Goal: Book appointment/travel/reservation

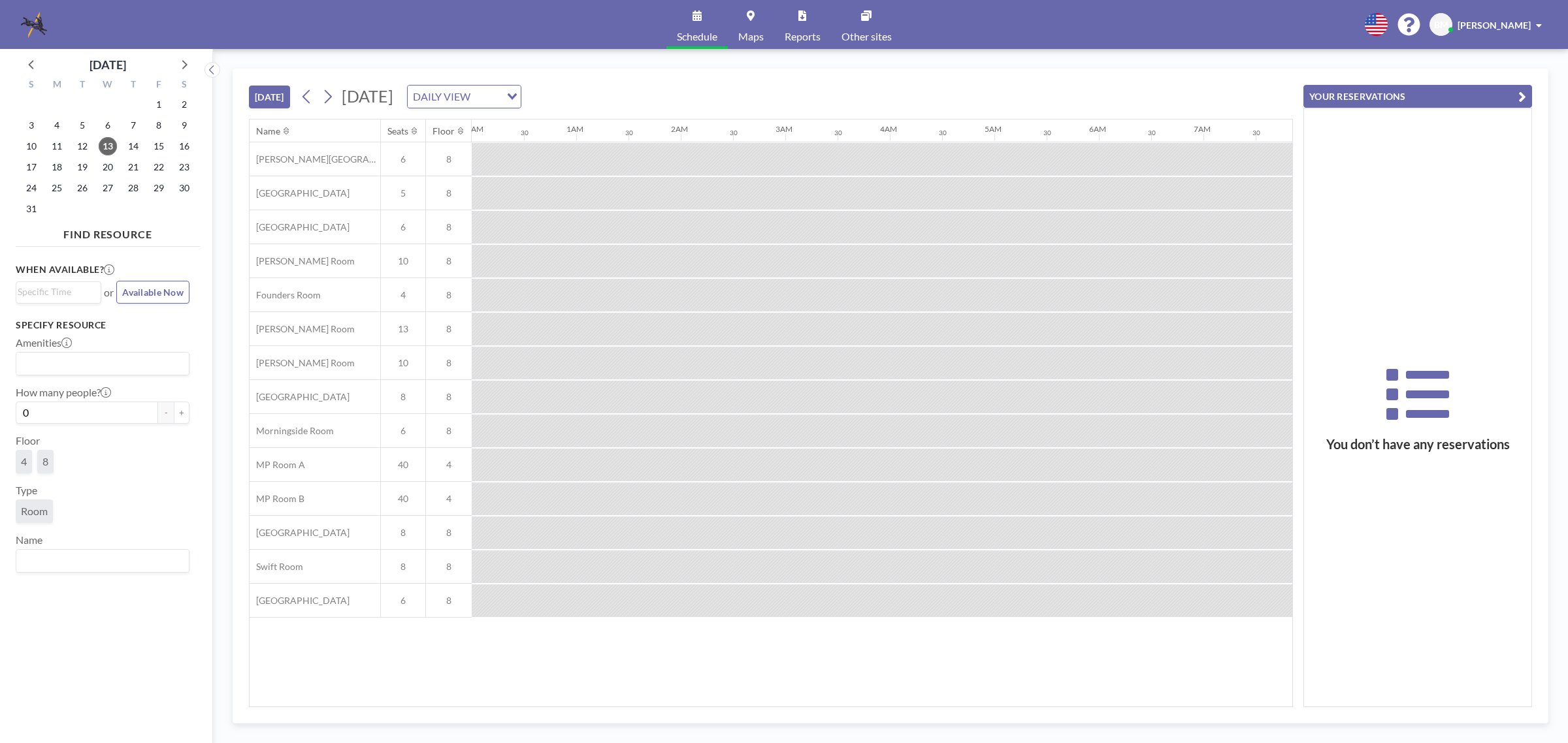
scroll to position [0, 1516]
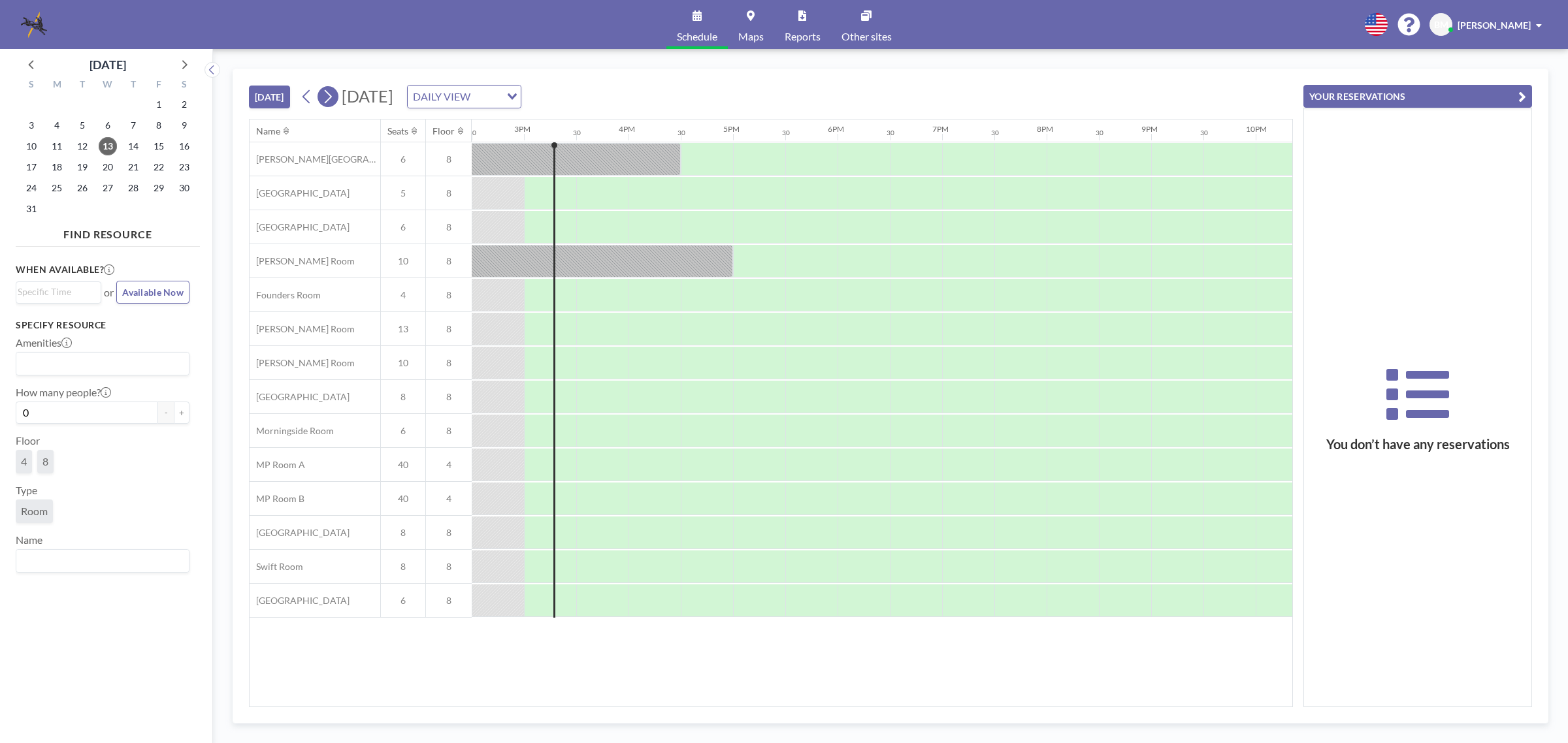
click at [331, 90] on icon at bounding box center [328, 96] width 13 height 19
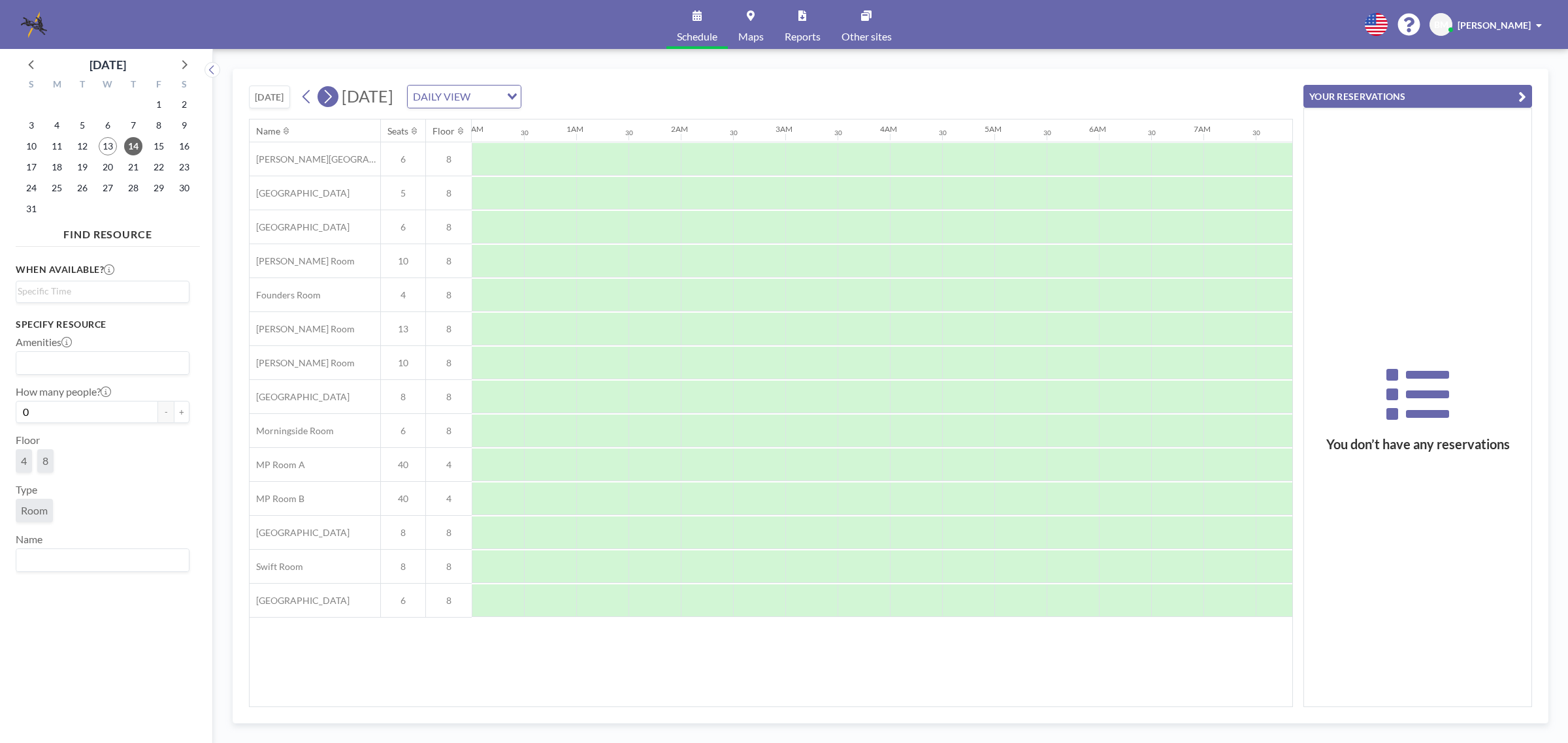
scroll to position [0, 784]
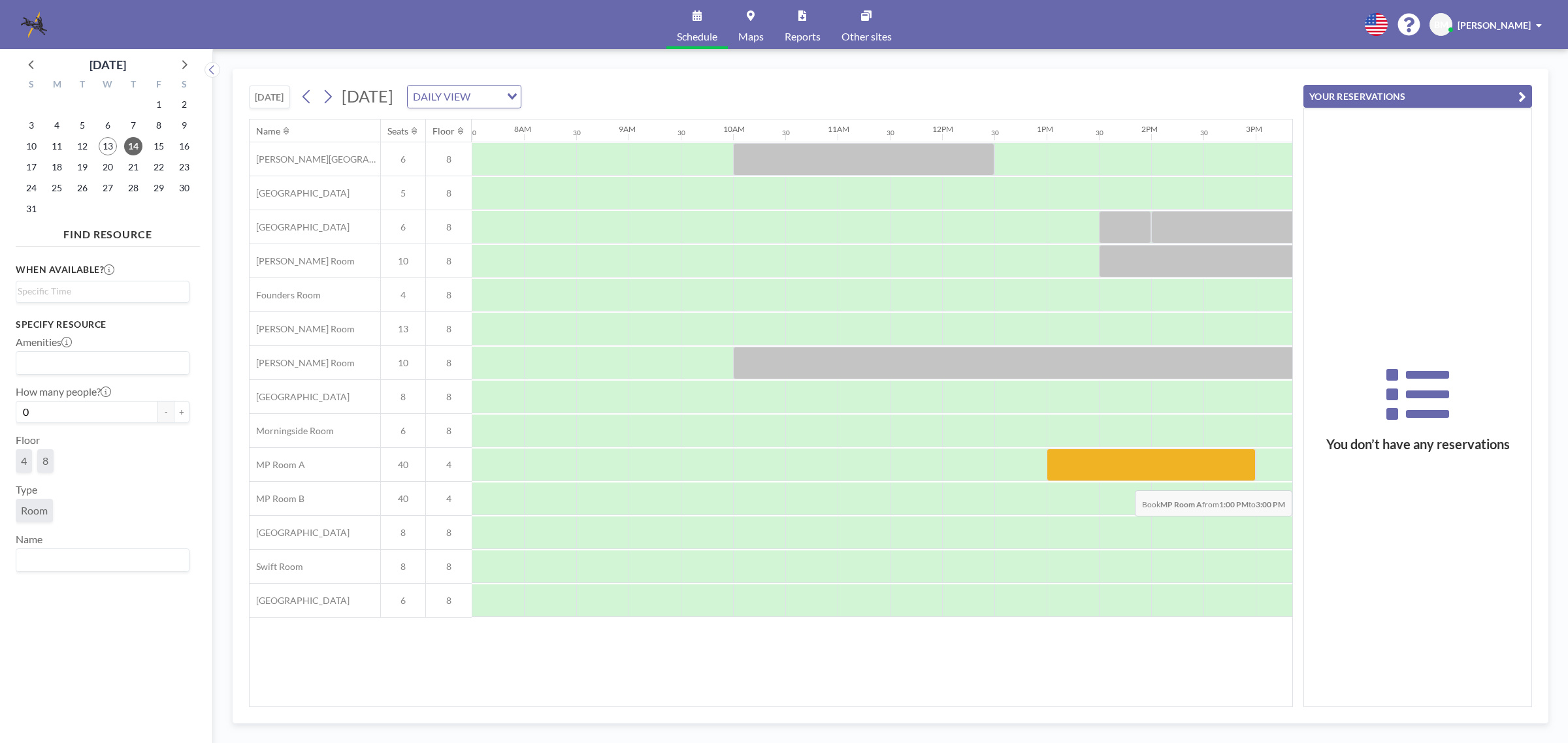
drag, startPoint x: 1062, startPoint y: 468, endPoint x: 1223, endPoint y: 481, distance: 161.5
click at [1223, 481] on div at bounding box center [1151, 465] width 209 height 33
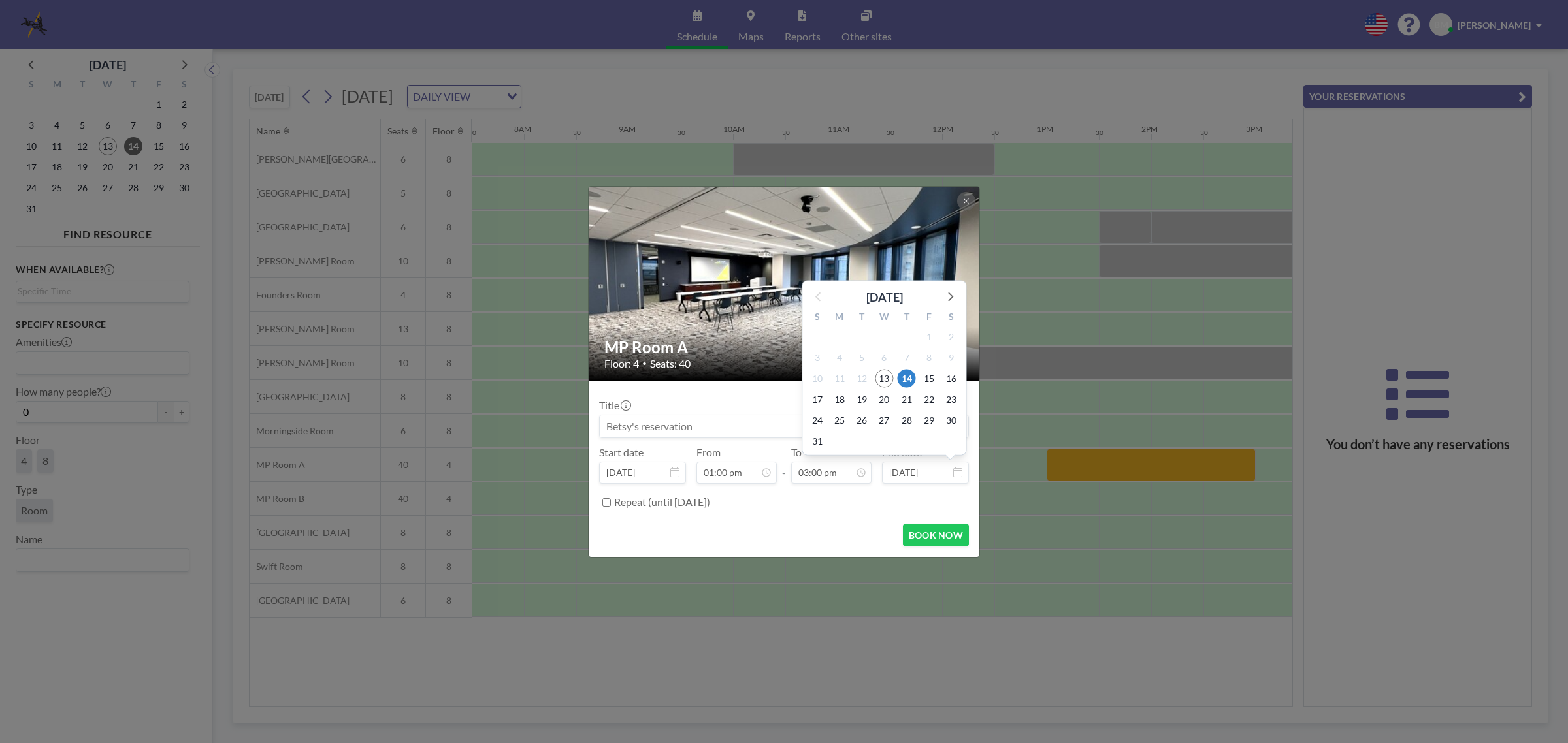
scroll to position [604, 0]
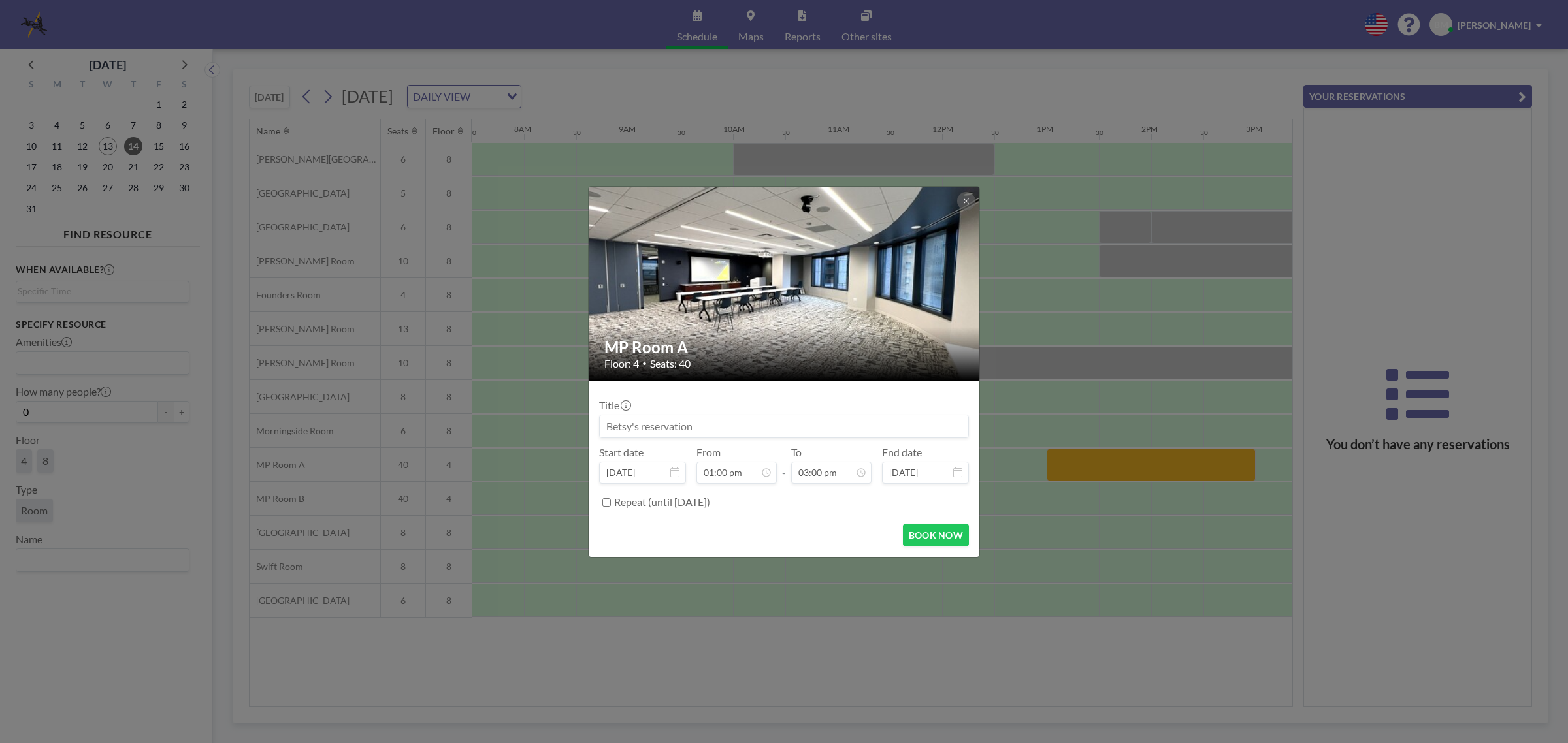
click at [710, 424] on input at bounding box center [784, 426] width 368 height 22
type input "BK"
click at [928, 539] on button "BOOK NOW" at bounding box center [936, 535] width 66 height 23
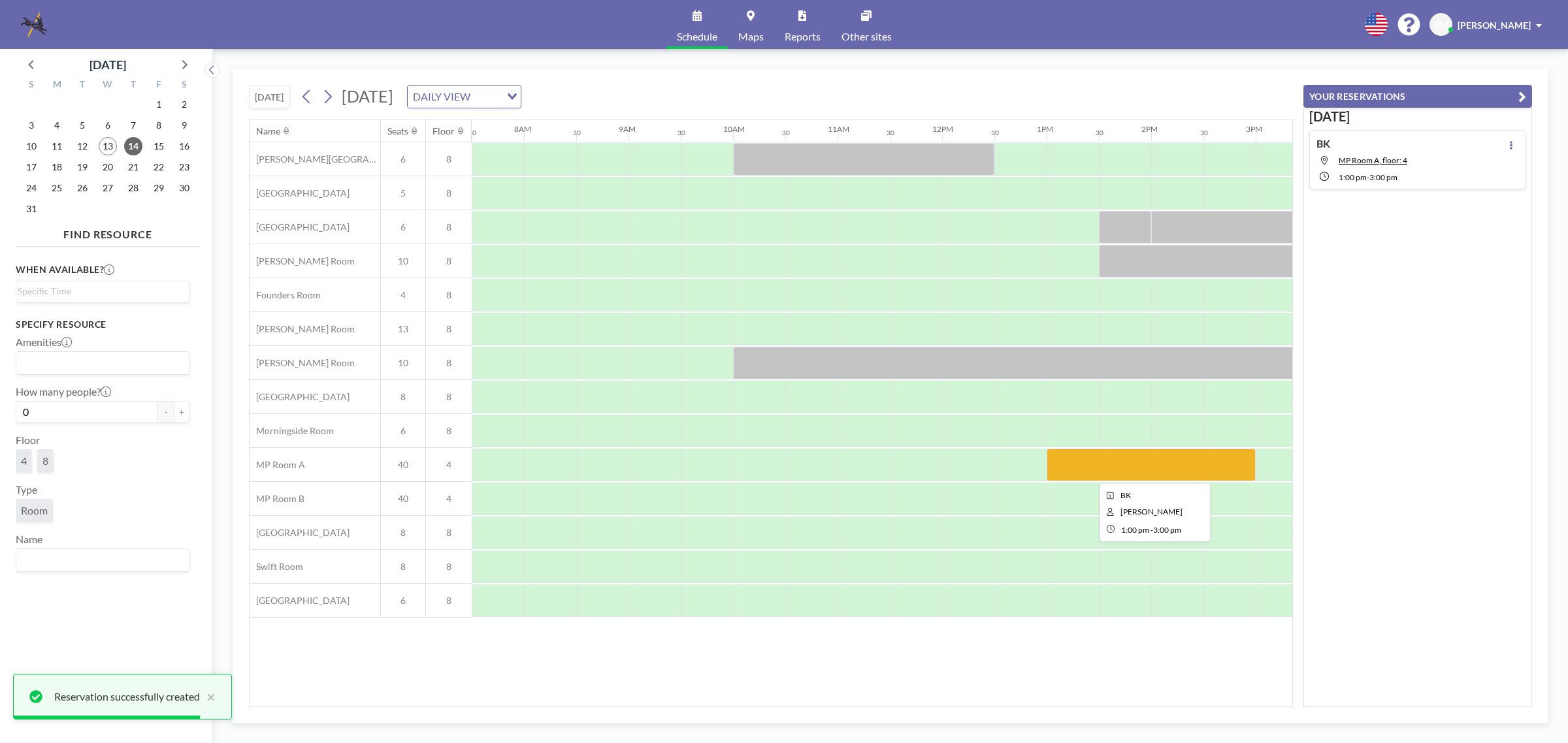
click at [1082, 466] on div at bounding box center [1151, 465] width 209 height 33
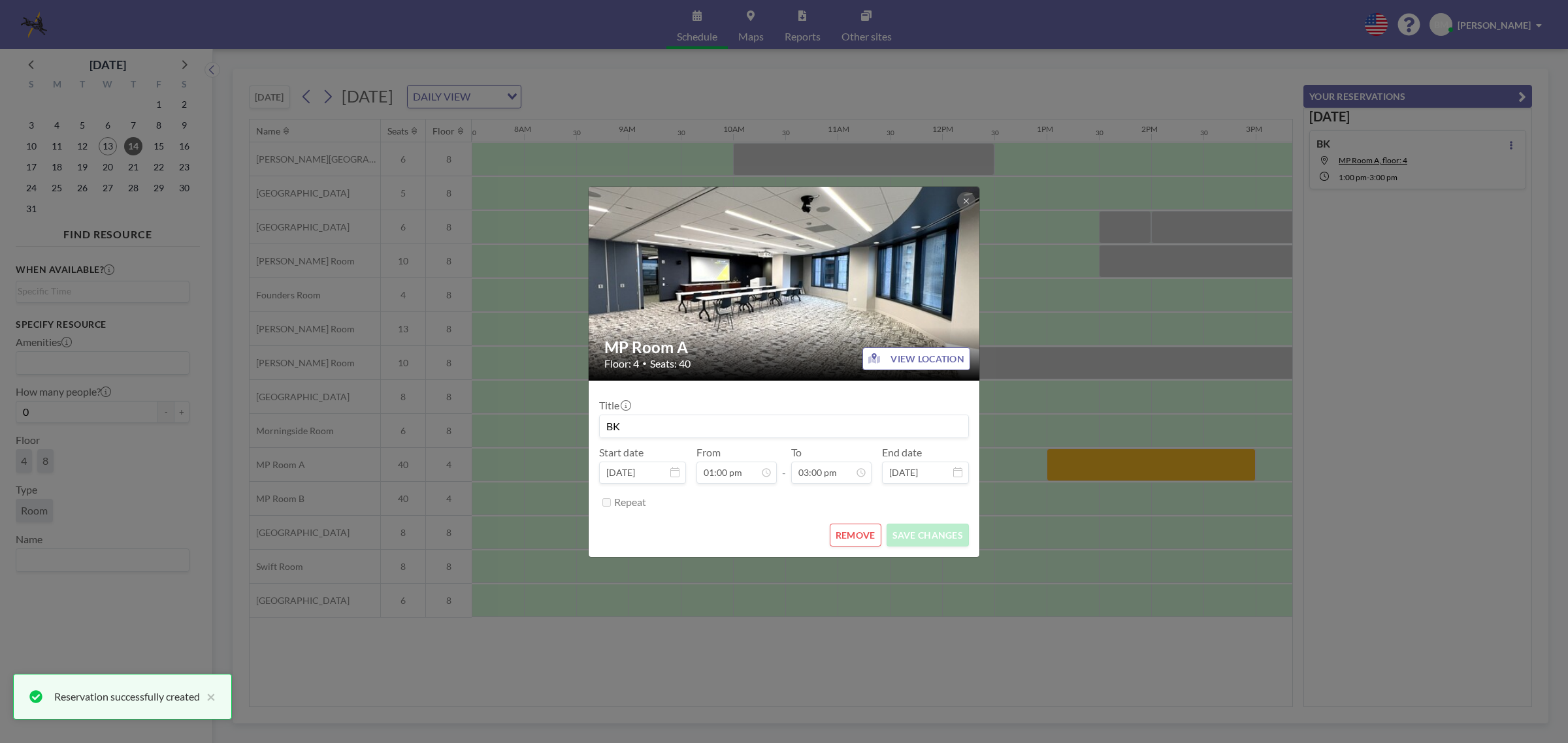
click at [673, 425] on input "BK" at bounding box center [784, 426] width 368 height 22
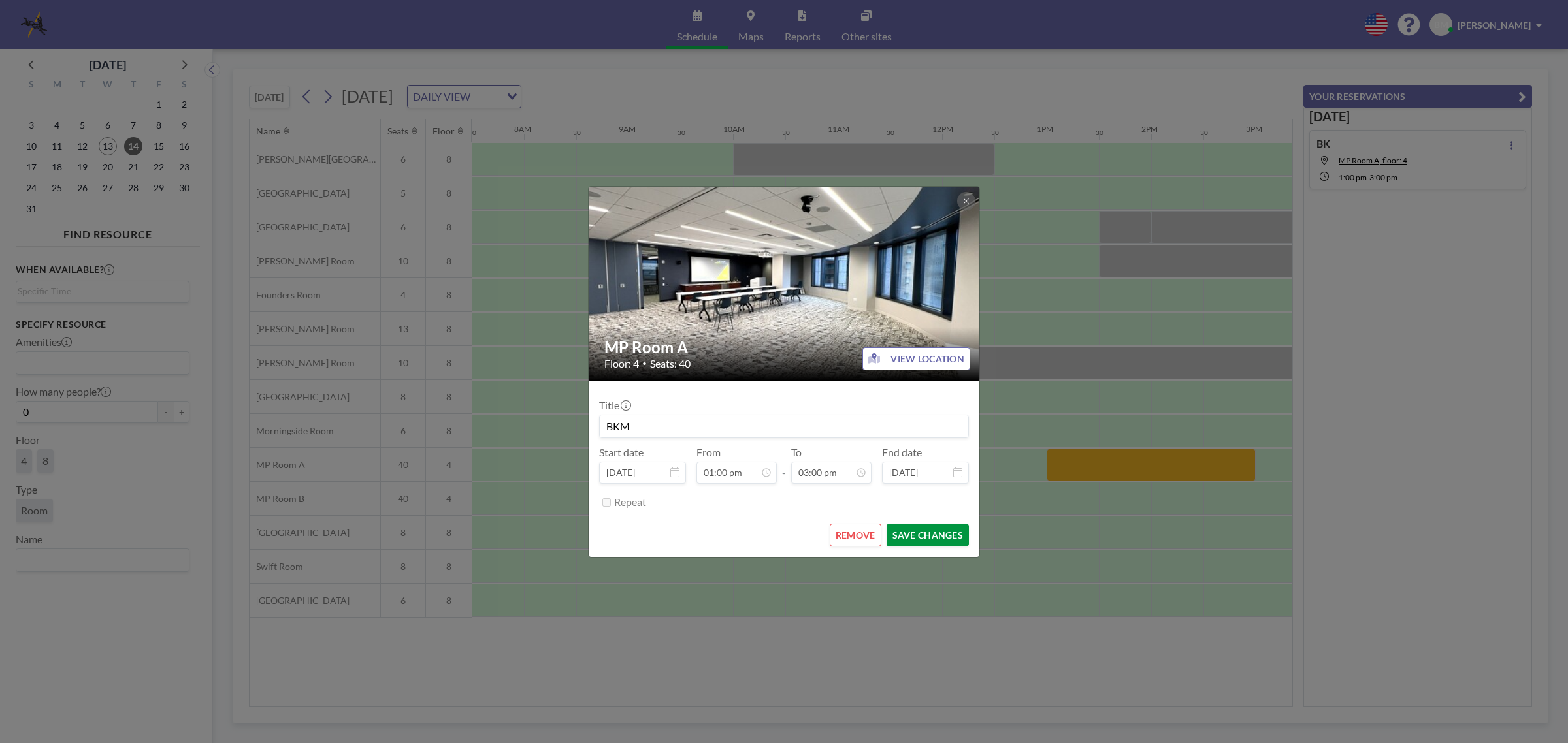
type input "BKM"
click at [910, 534] on button "SAVE CHANGES" at bounding box center [928, 535] width 82 height 23
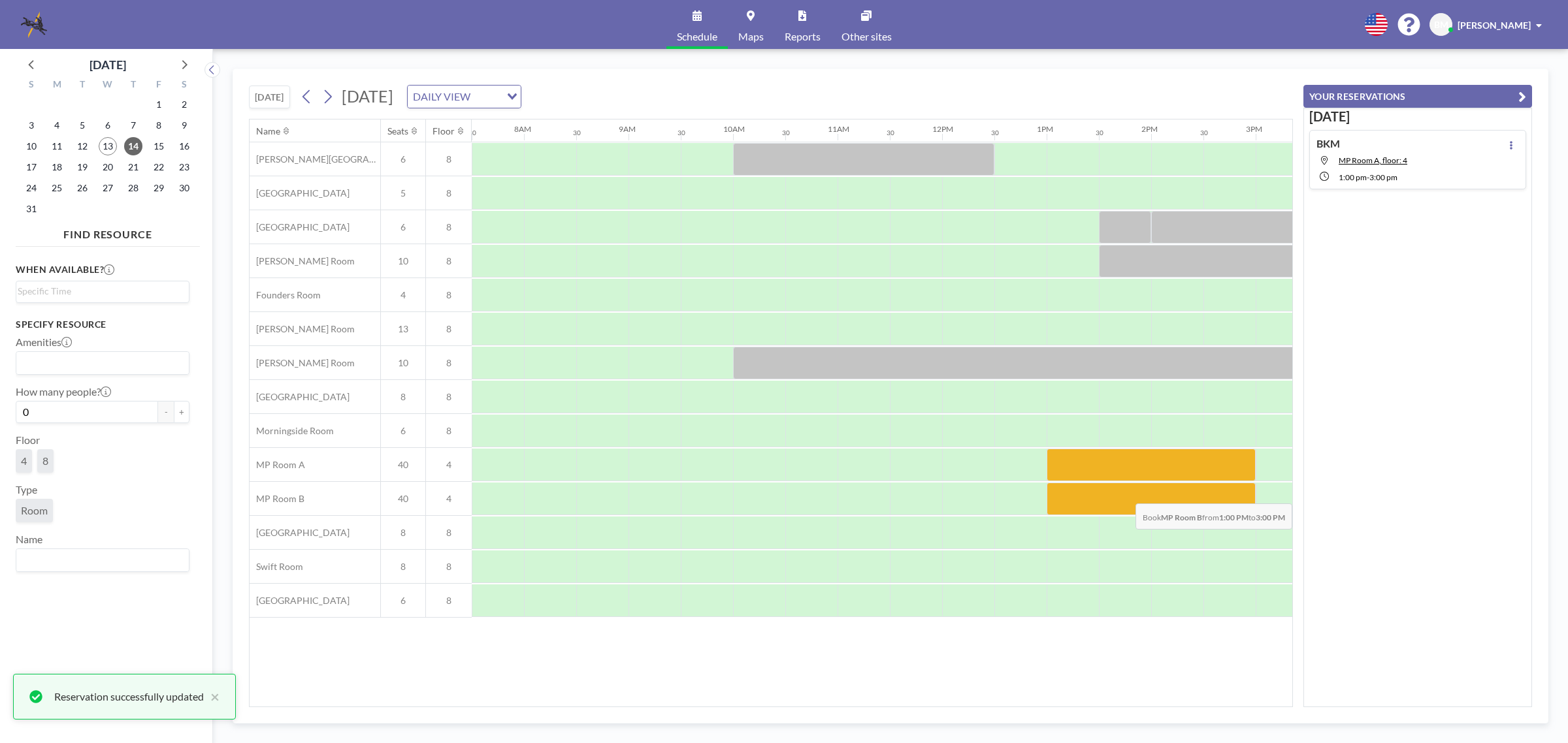
drag, startPoint x: 1078, startPoint y: 495, endPoint x: 1228, endPoint y: 494, distance: 150.0
click at [1228, 494] on div at bounding box center [1151, 499] width 209 height 33
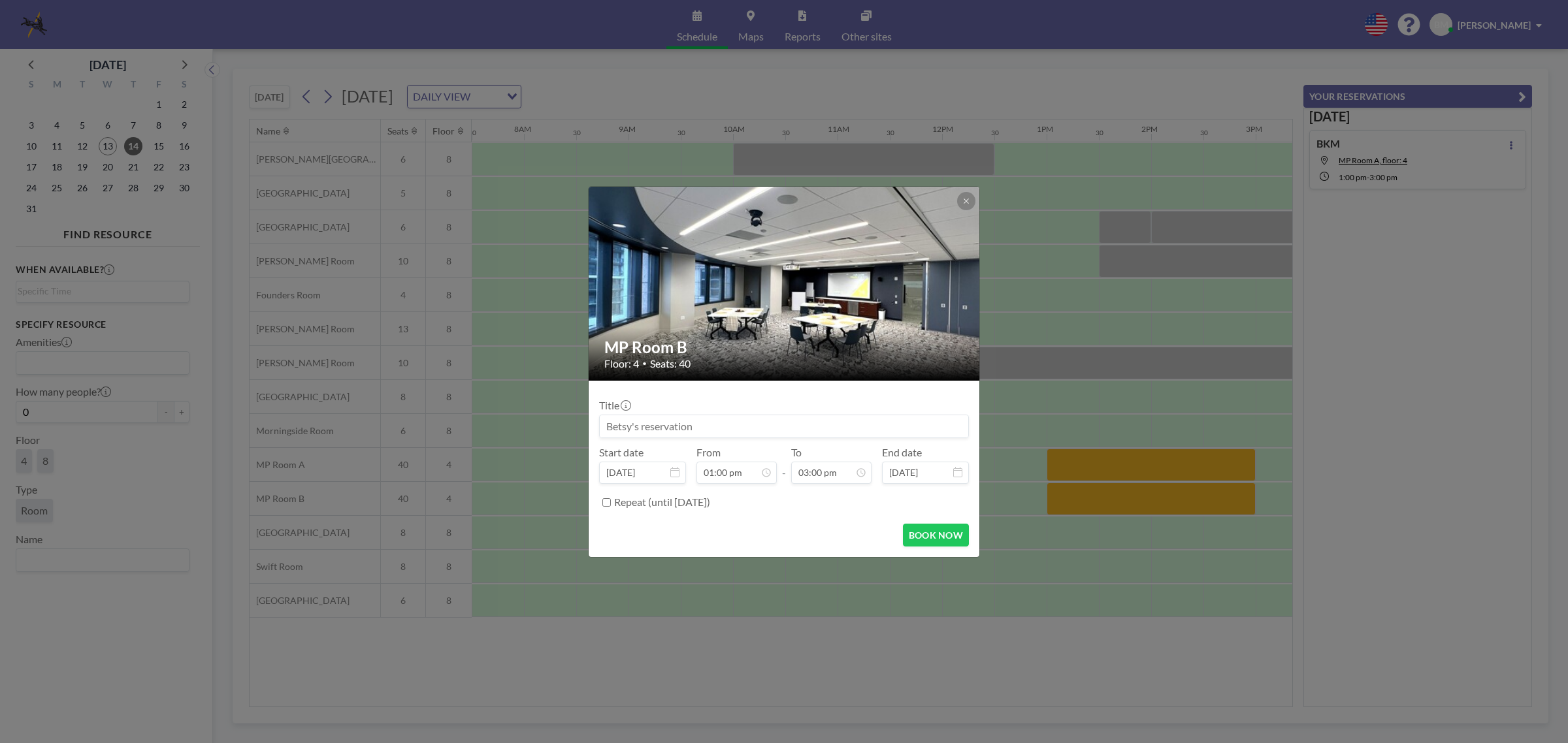
click at [625, 420] on input at bounding box center [784, 426] width 368 height 22
type input "BKM"
click at [924, 539] on button "BOOK NOW" at bounding box center [936, 535] width 66 height 23
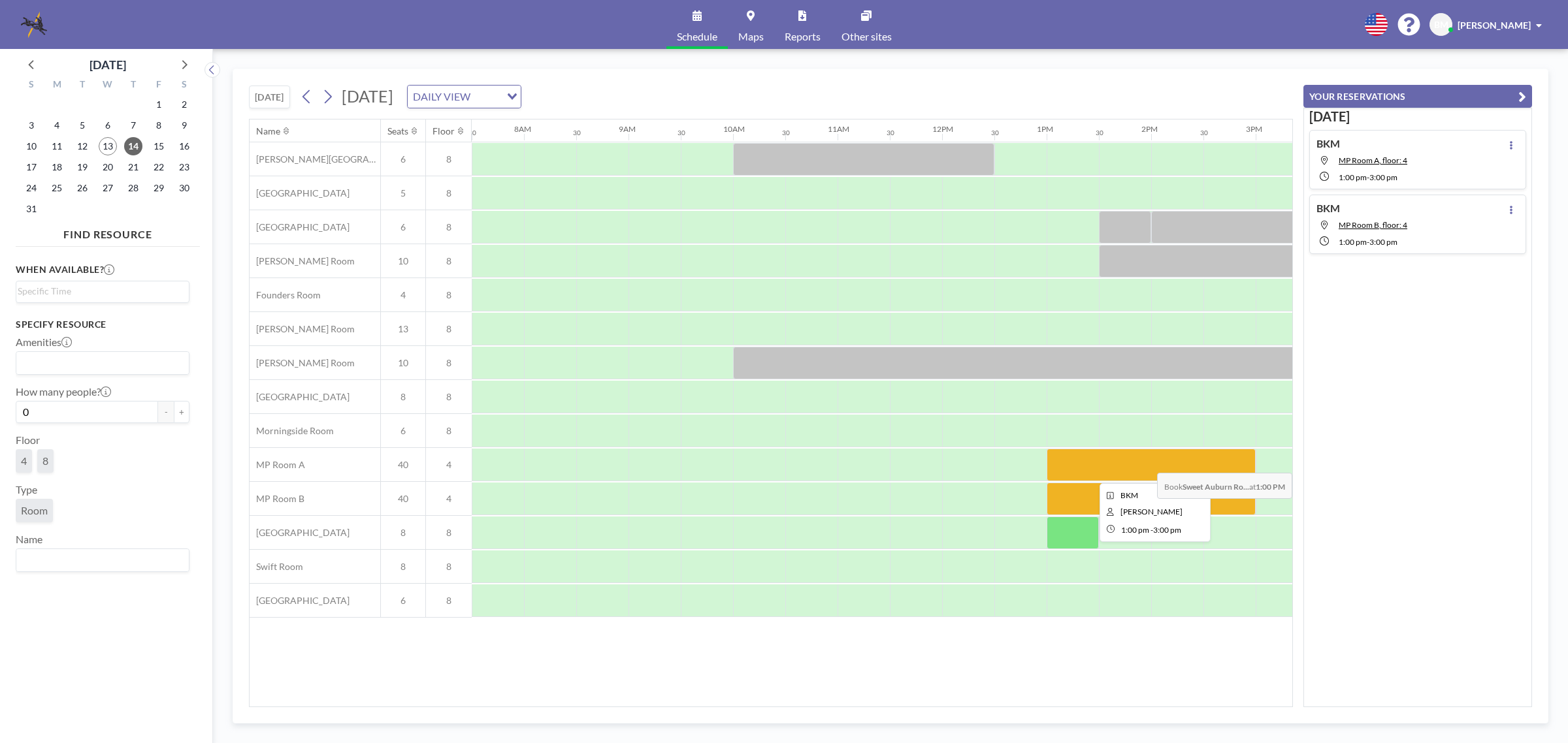
click at [1169, 467] on div at bounding box center [1151, 465] width 209 height 33
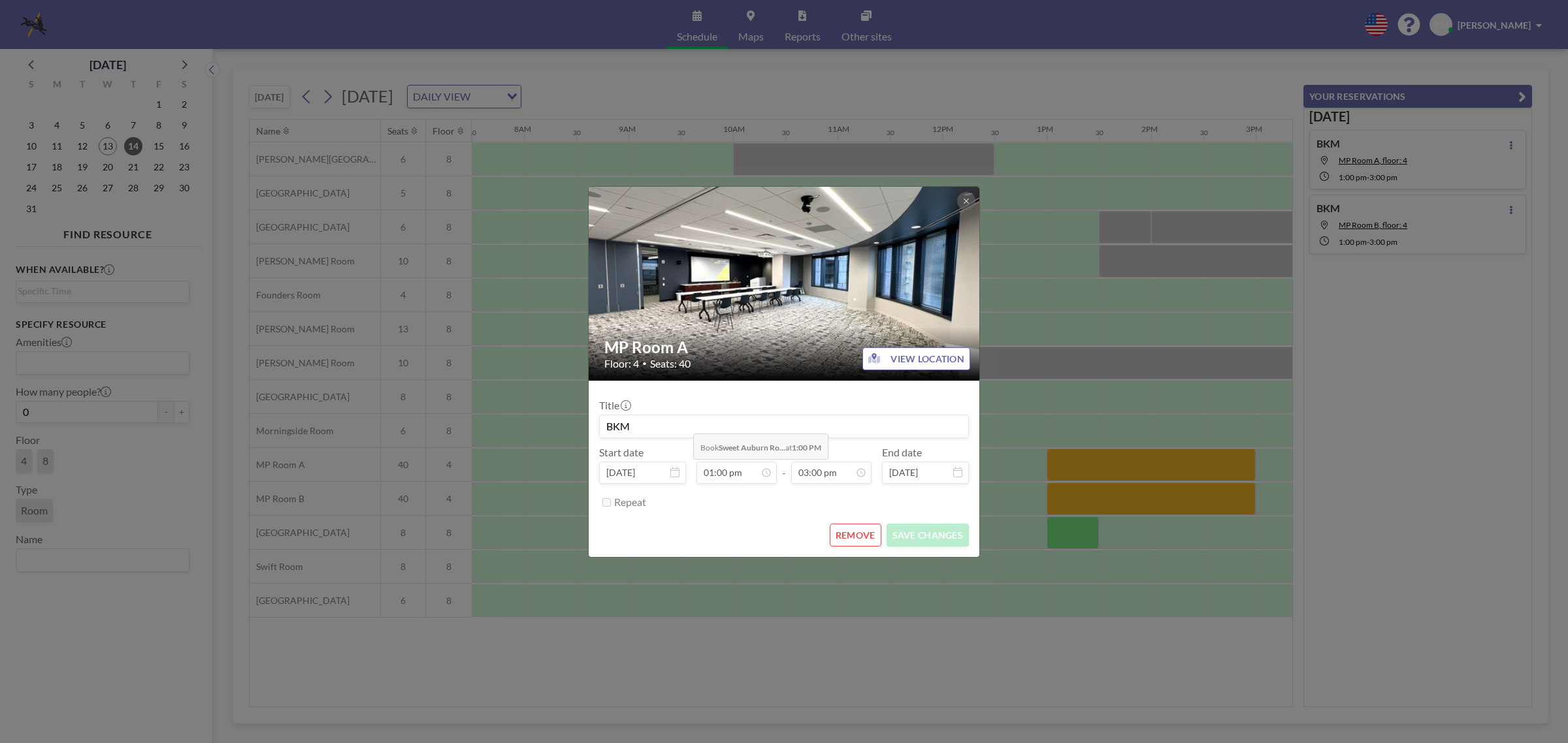
click at [683, 424] on input "BKM" at bounding box center [784, 426] width 368 height 22
type input "B"
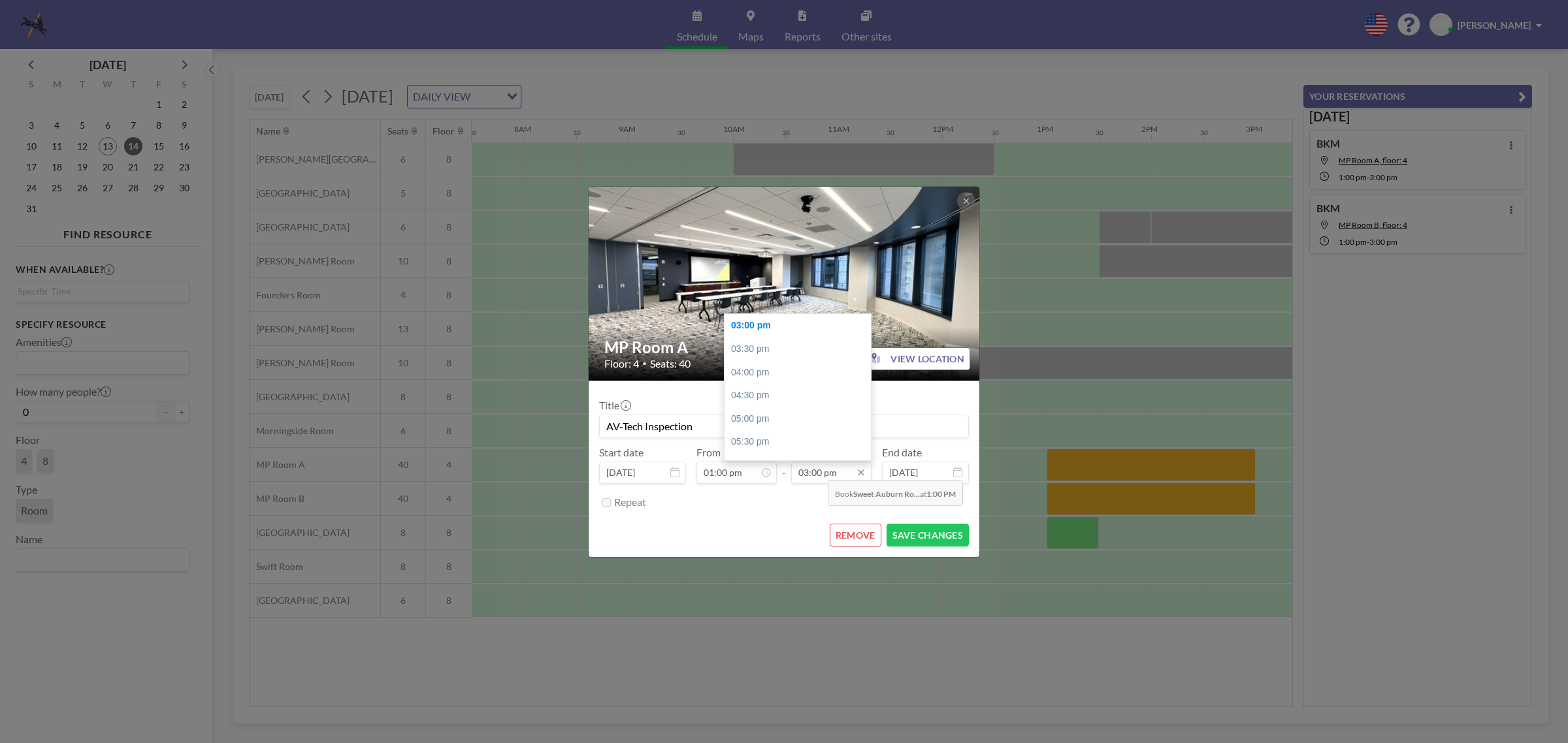
type input "AV-Tech Inspection"
click at [817, 470] on input "03:00 pm" at bounding box center [831, 473] width 80 height 22
click at [772, 373] on div "04:00 pm" at bounding box center [802, 372] width 154 height 23
type input "04:00 pm"
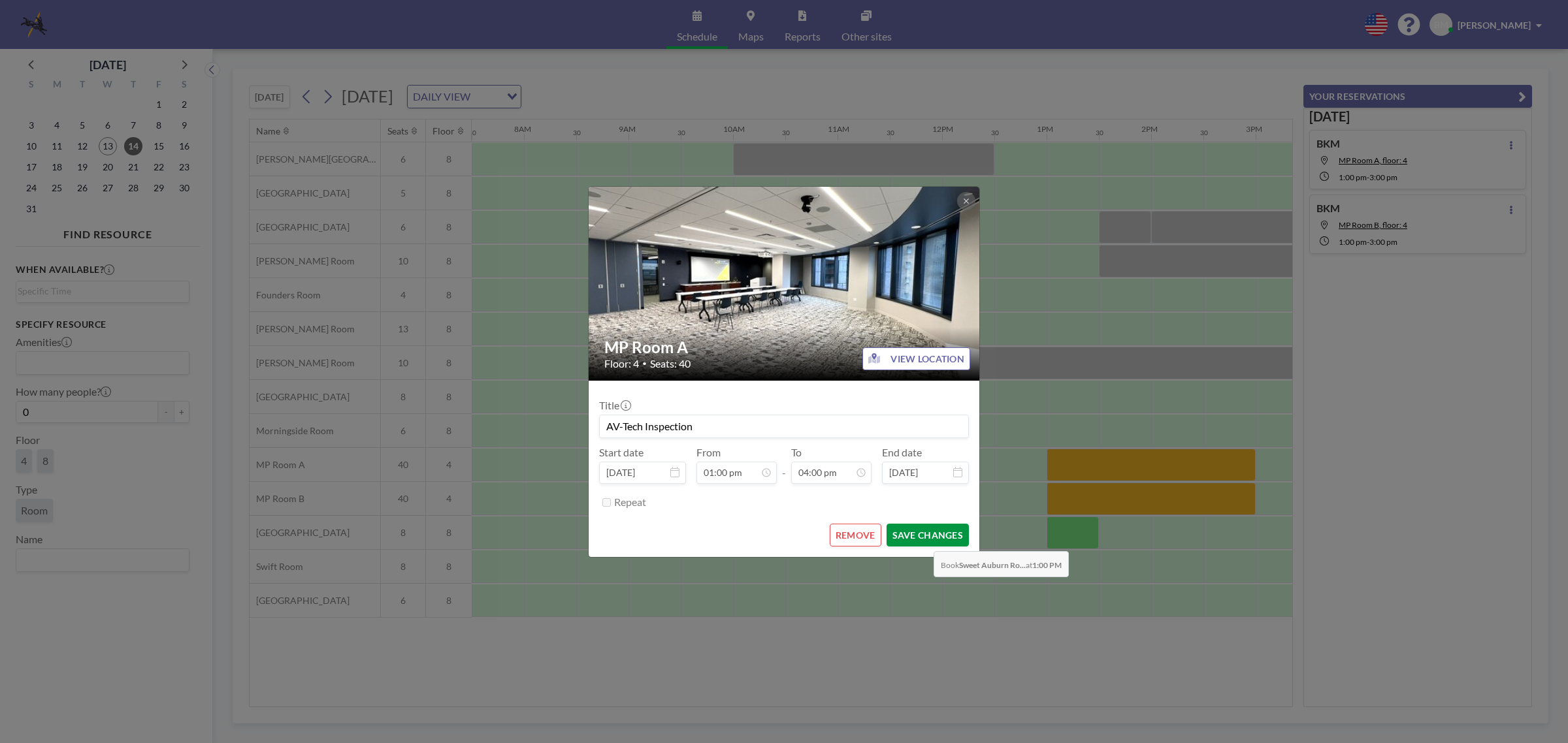
click at [923, 542] on button "SAVE CHANGES" at bounding box center [928, 535] width 82 height 23
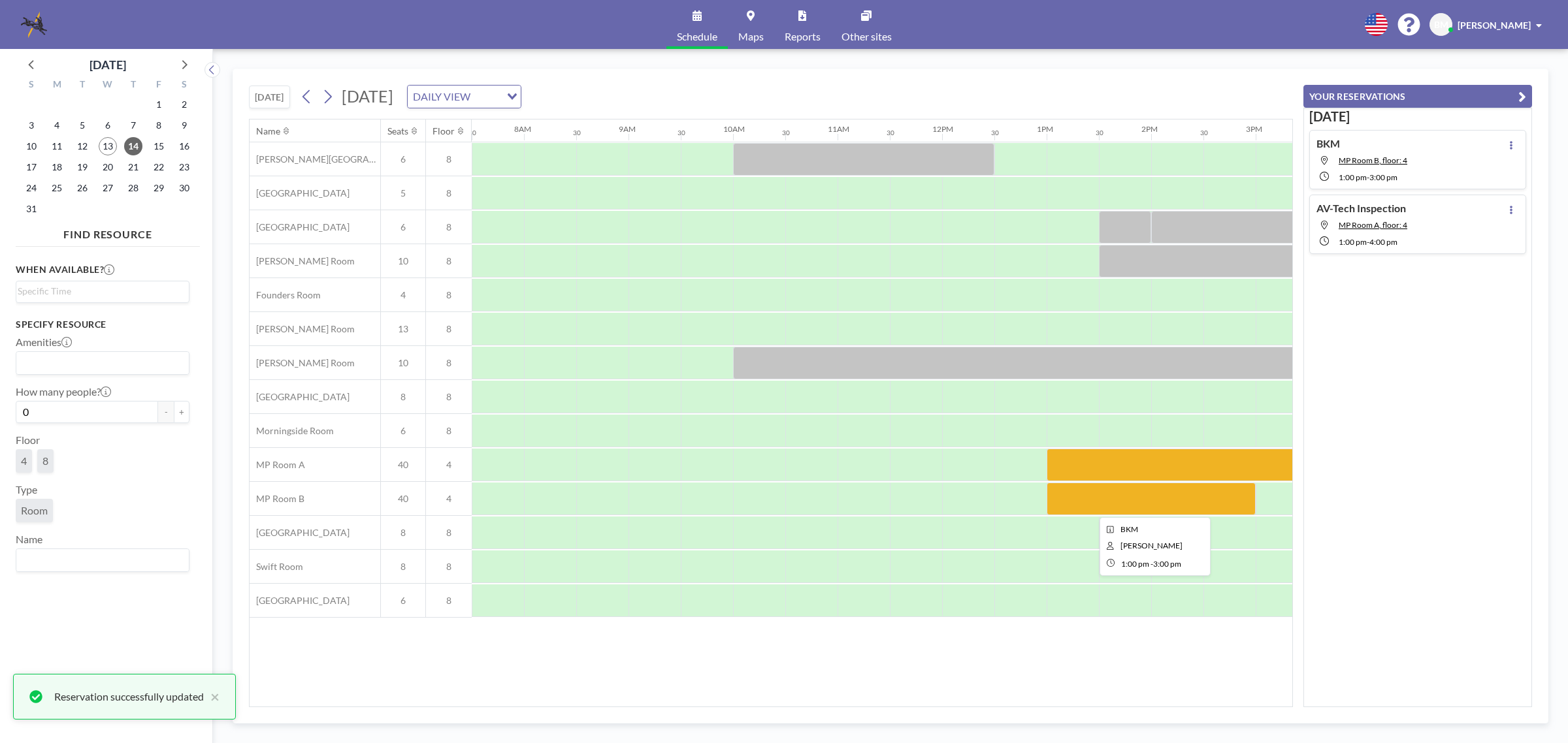
click at [1199, 503] on div at bounding box center [1151, 499] width 209 height 33
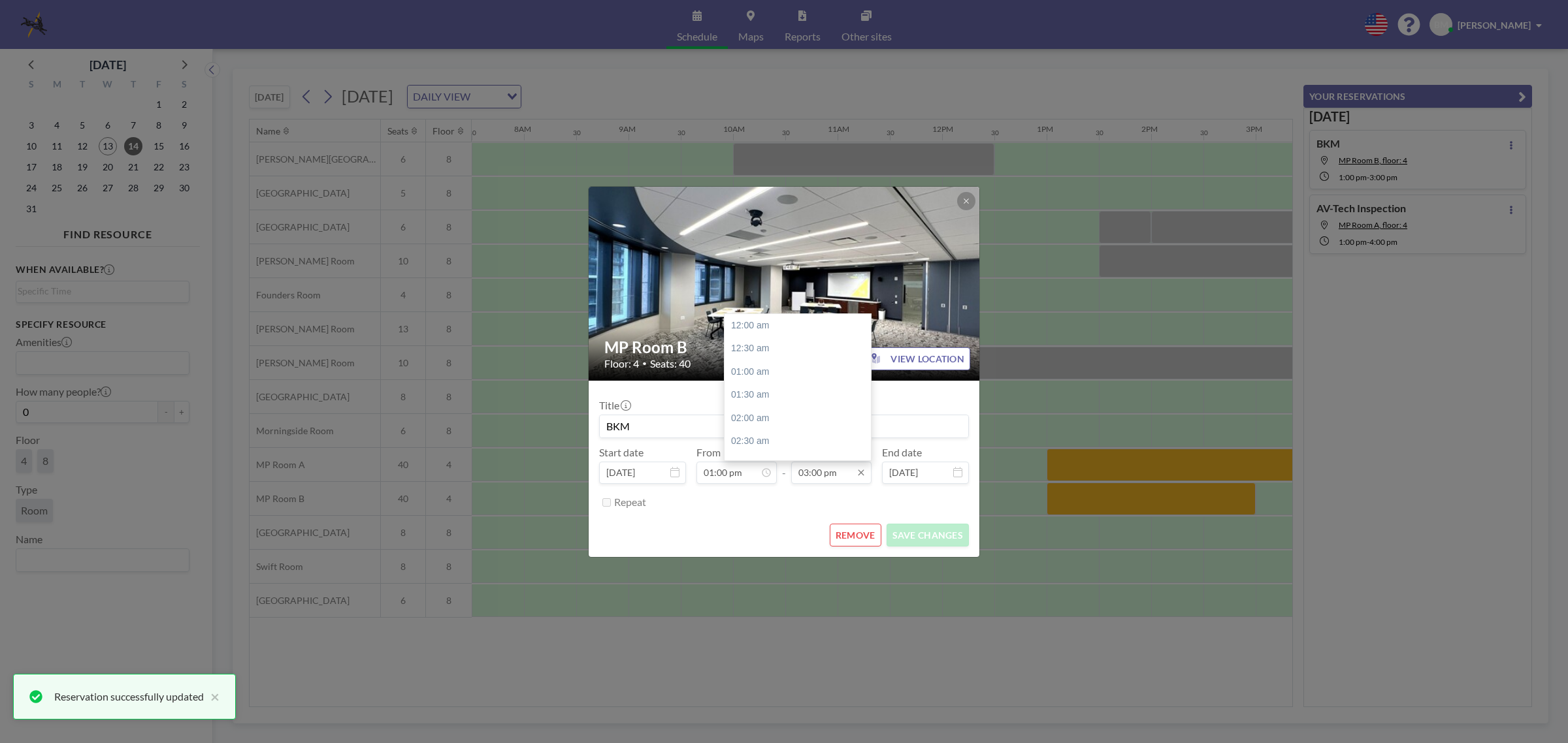
click at [825, 462] on input "03:00 pm" at bounding box center [831, 473] width 80 height 22
click at [825, 374] on div "04:00 pm" at bounding box center [802, 372] width 154 height 23
type input "04:00 pm"
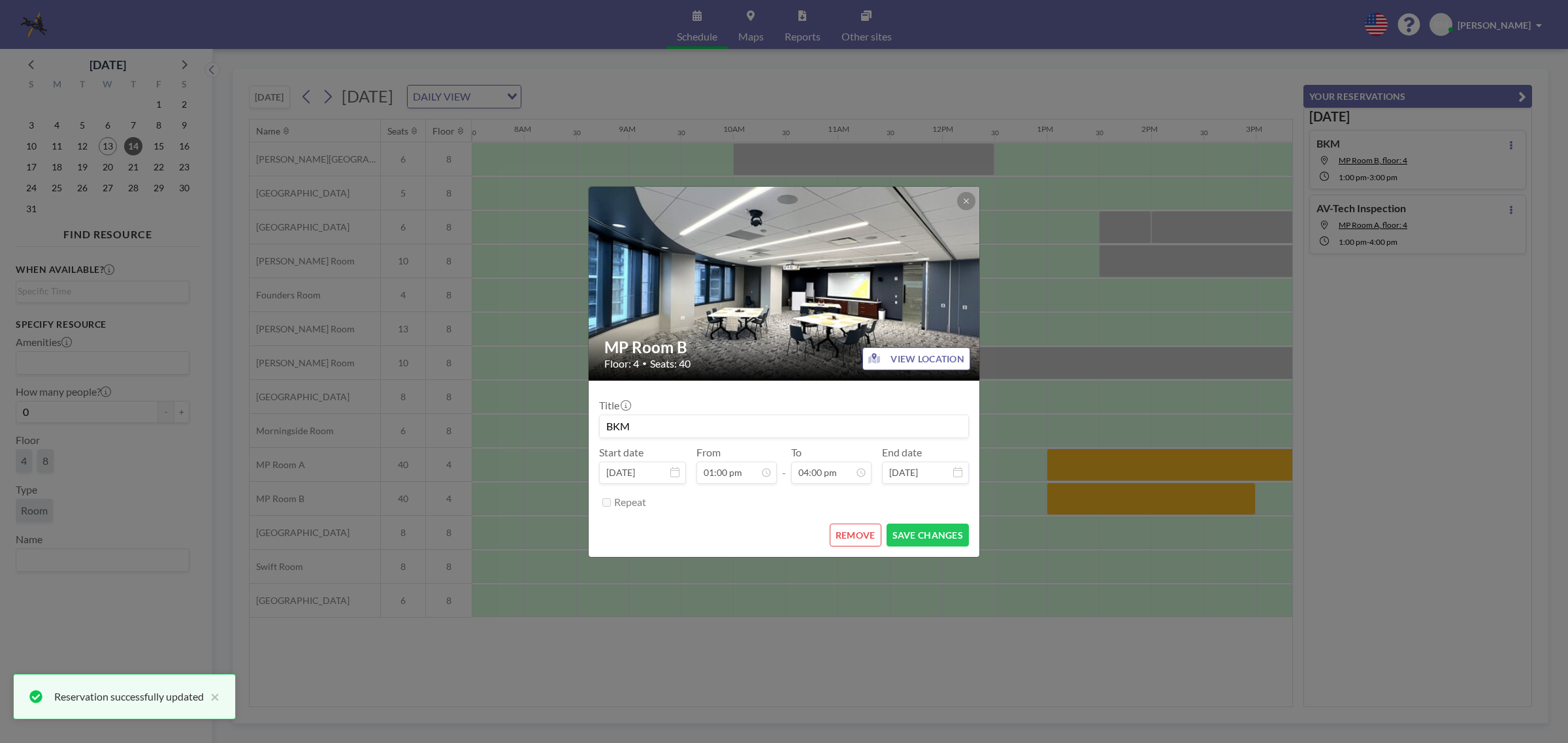
click at [658, 418] on input "BKM" at bounding box center [784, 426] width 368 height 22
type input "B"
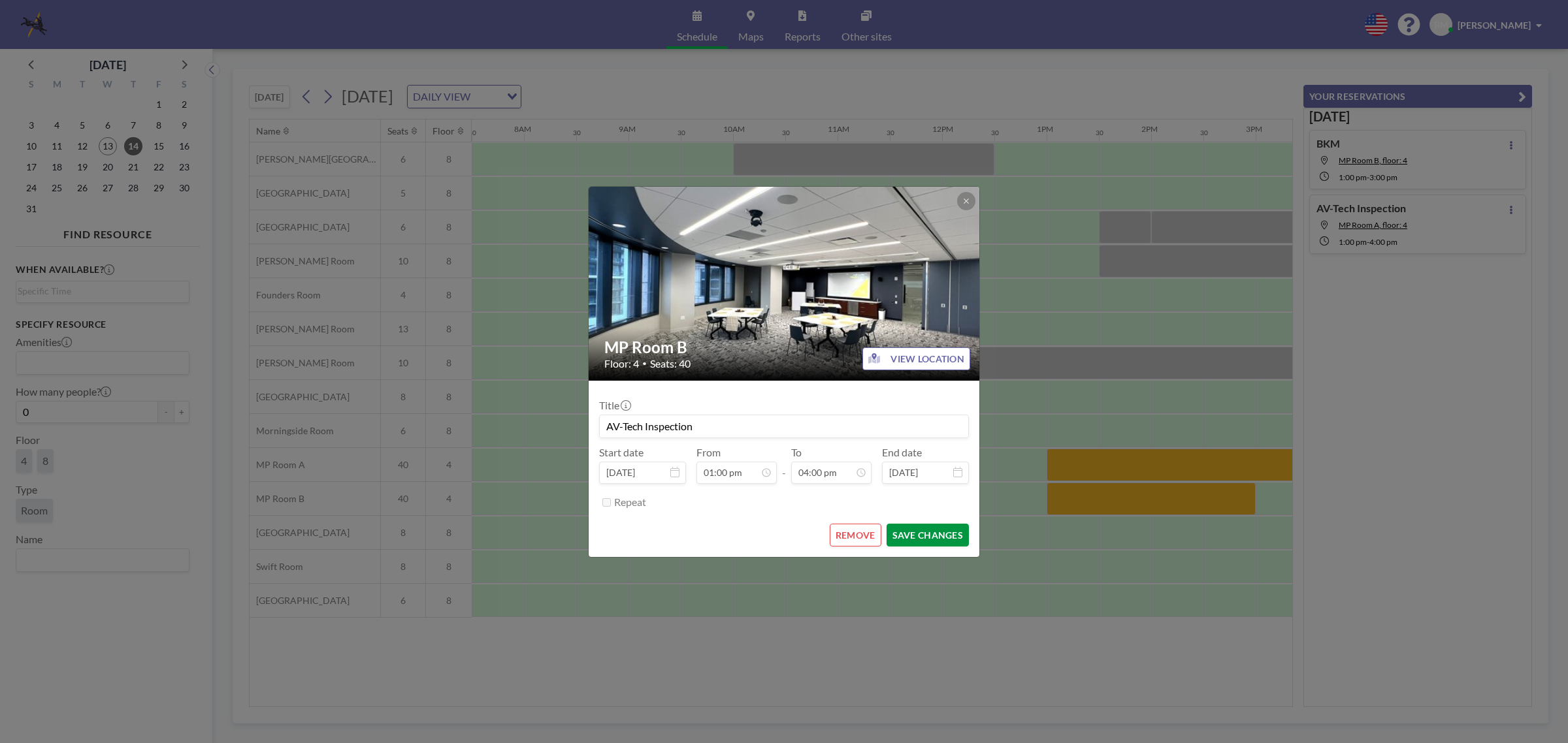
type input "AV-Tech Inspection"
click at [938, 542] on button "SAVE CHANGES" at bounding box center [928, 535] width 82 height 23
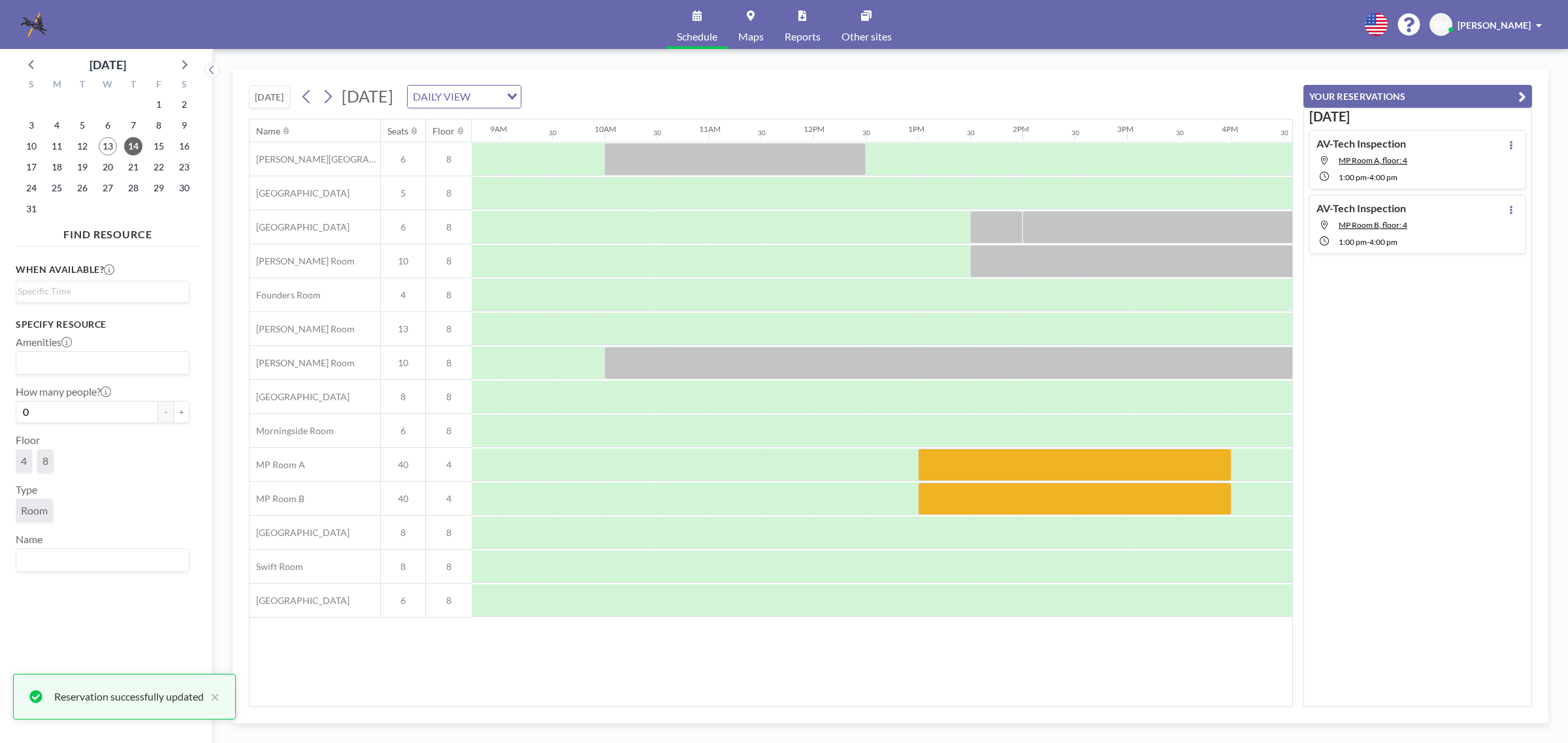
scroll to position [0, 921]
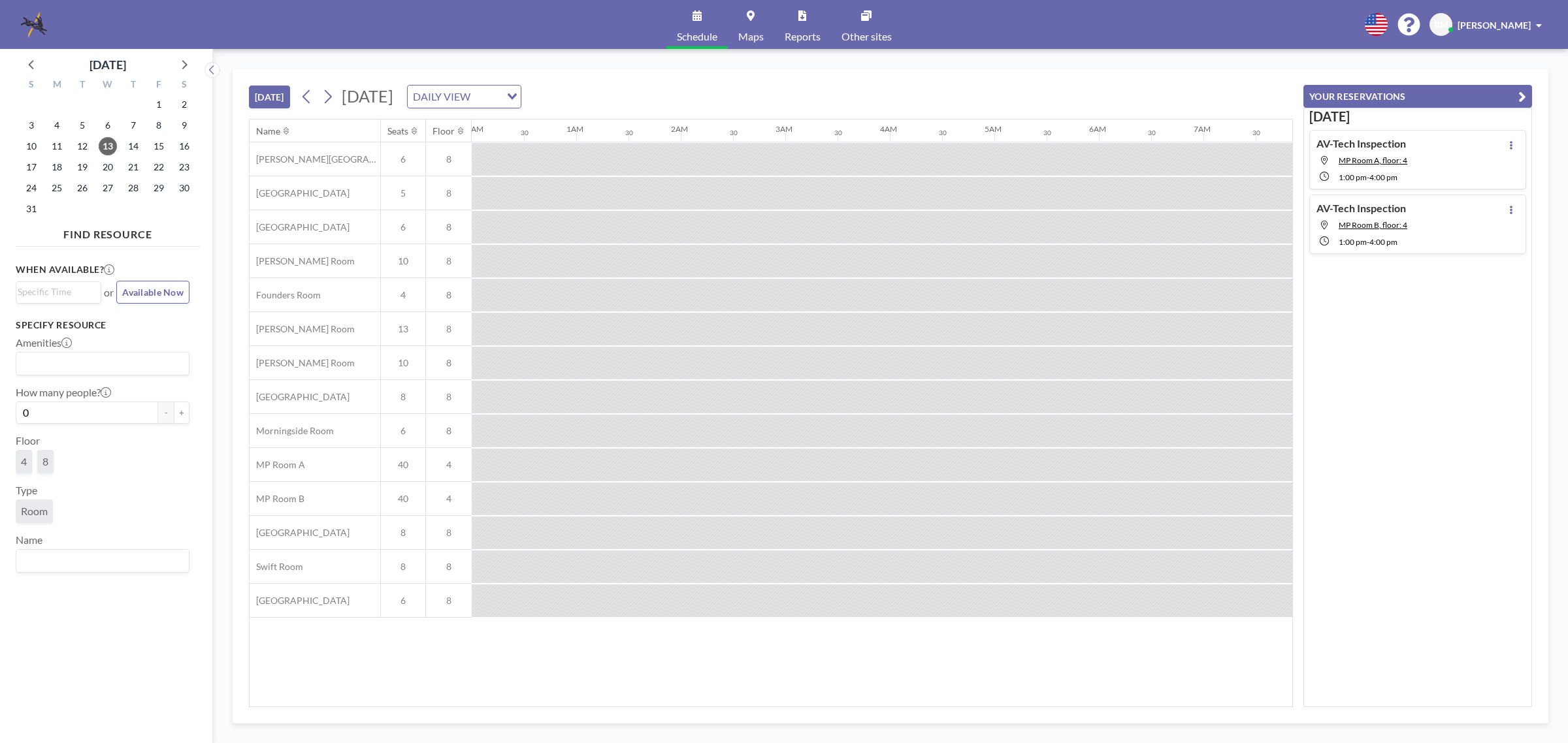
scroll to position [0, 1568]
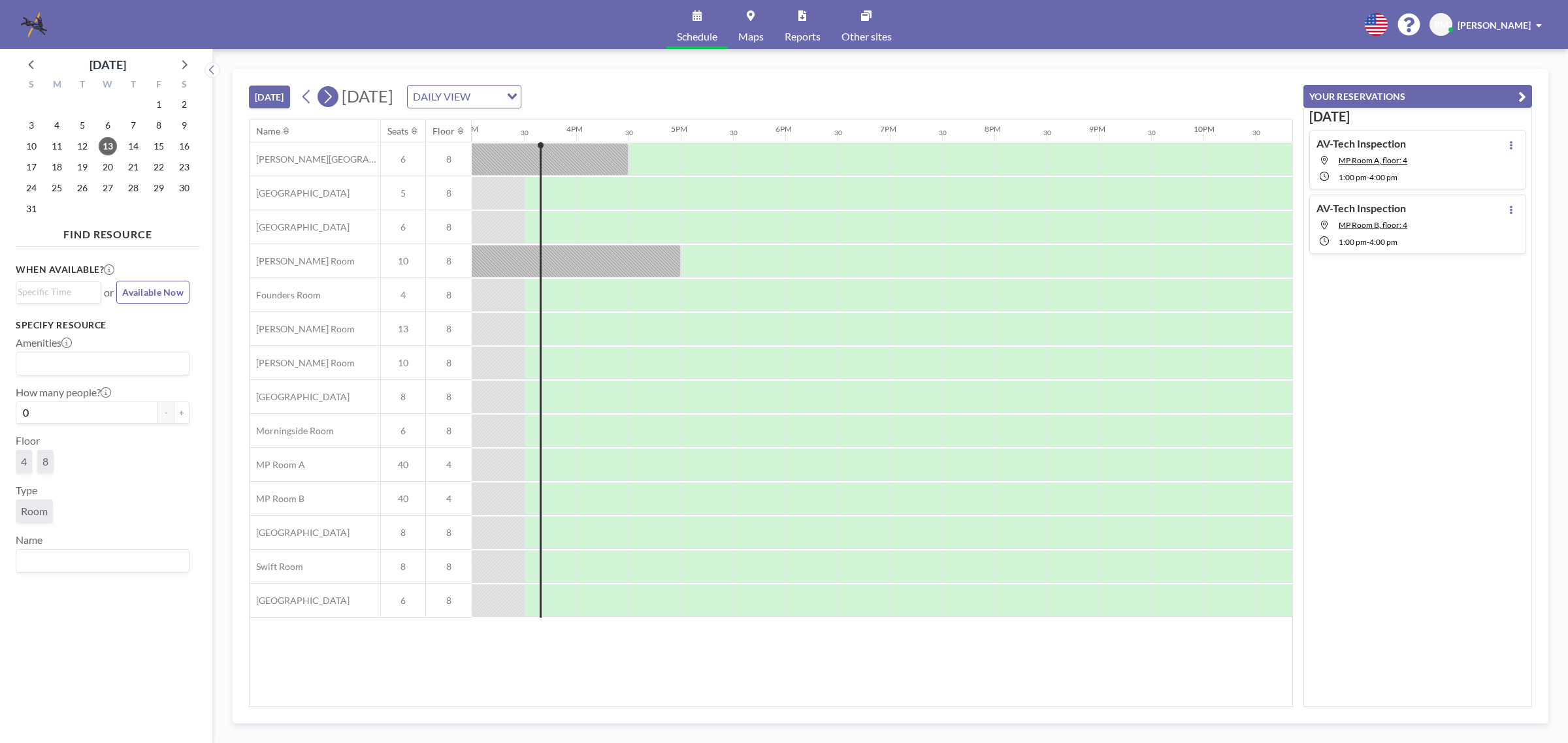
click at [334, 95] on icon at bounding box center [328, 96] width 13 height 19
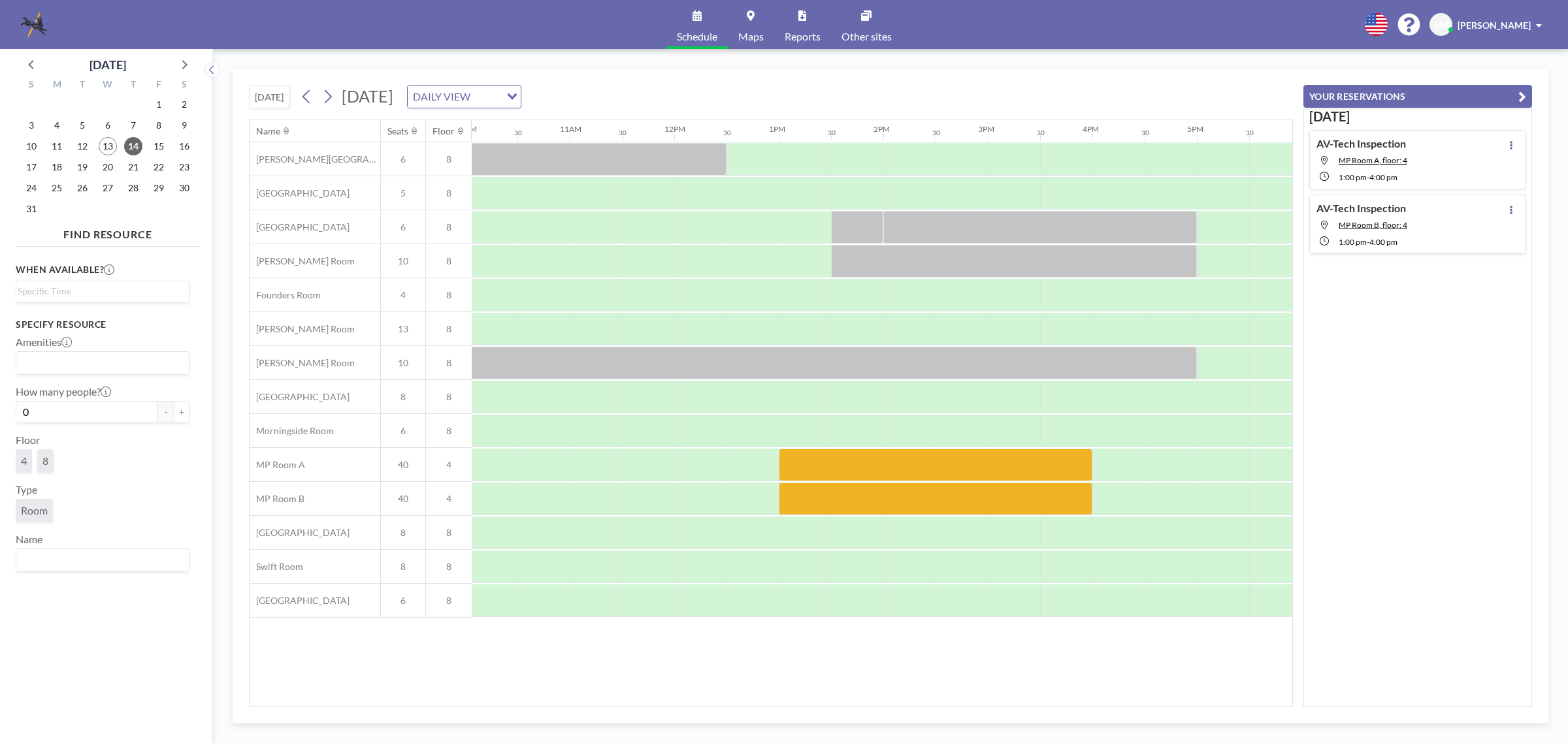
scroll to position [0, 1084]
